Goal: Contribute content

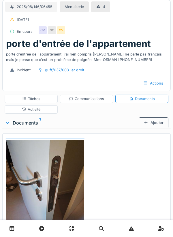
click at [153, 125] on div "Ajouter" at bounding box center [153, 122] width 30 height 11
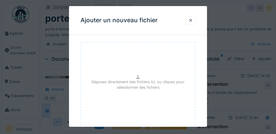
scroll to position [68, 0]
click at [150, 87] on p "Déposez directement des fichiers ici, ou cliquez pour sélectionner des fichiers" at bounding box center [138, 84] width 105 height 11
type input "**********"
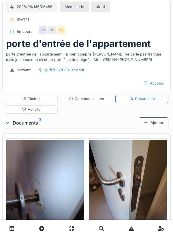
click at [153, 123] on div "Ajouter" at bounding box center [153, 122] width 30 height 11
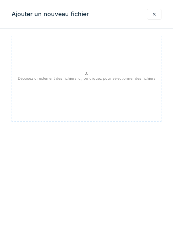
click at [92, 76] on p "Déposez directement des fichiers ici, ou cliquez pour sélectionner des fichiers" at bounding box center [86, 78] width 137 height 5
type input "**********"
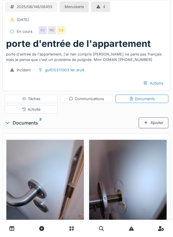
click at [153, 124] on div "Ajouter" at bounding box center [153, 122] width 30 height 11
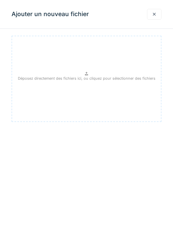
click at [92, 78] on p "Déposez directement des fichiers ici, ou cliquez pour sélectionner des fichiers" at bounding box center [86, 78] width 137 height 5
type input "**********"
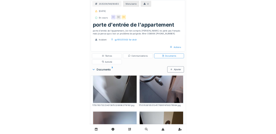
scroll to position [57, 0]
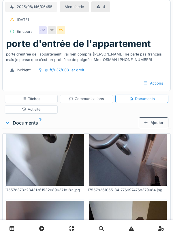
click at [31, 99] on div "Tâches" at bounding box center [31, 98] width 18 height 5
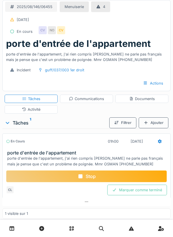
click at [84, 175] on div "Stop" at bounding box center [86, 176] width 161 height 12
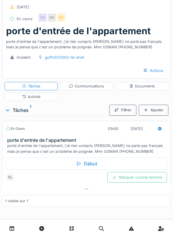
scroll to position [13, 0]
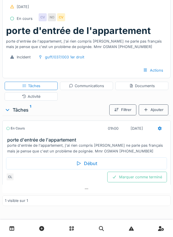
click at [89, 85] on div "Communications" at bounding box center [86, 85] width 35 height 5
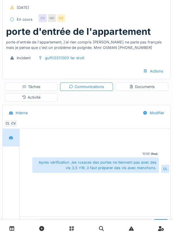
scroll to position [13, 0]
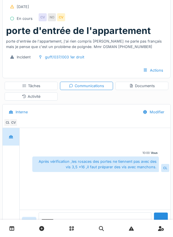
click at [56, 231] on textarea at bounding box center [95, 221] width 113 height 18
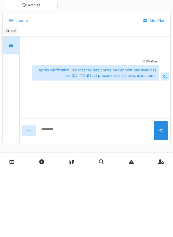
scroll to position [39, 0]
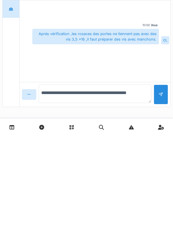
type textarea "**********"
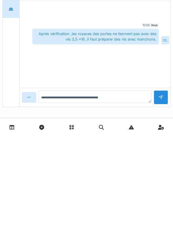
click at [159, 199] on div at bounding box center [160, 199] width 14 height 14
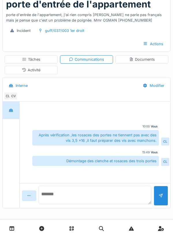
click at [67, 197] on textarea at bounding box center [95, 195] width 113 height 18
